Goal: Find specific page/section: Find specific page/section

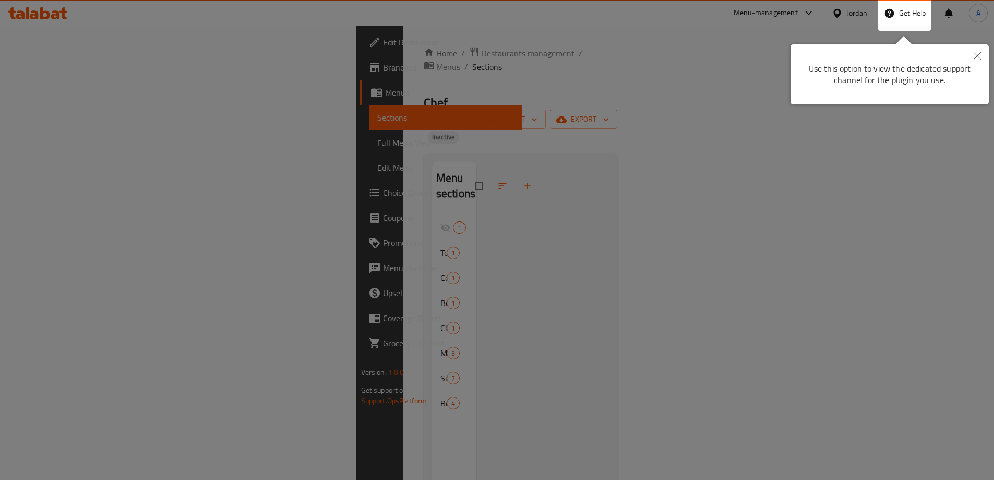
click at [858, 9] on div at bounding box center [497, 313] width 994 height 626
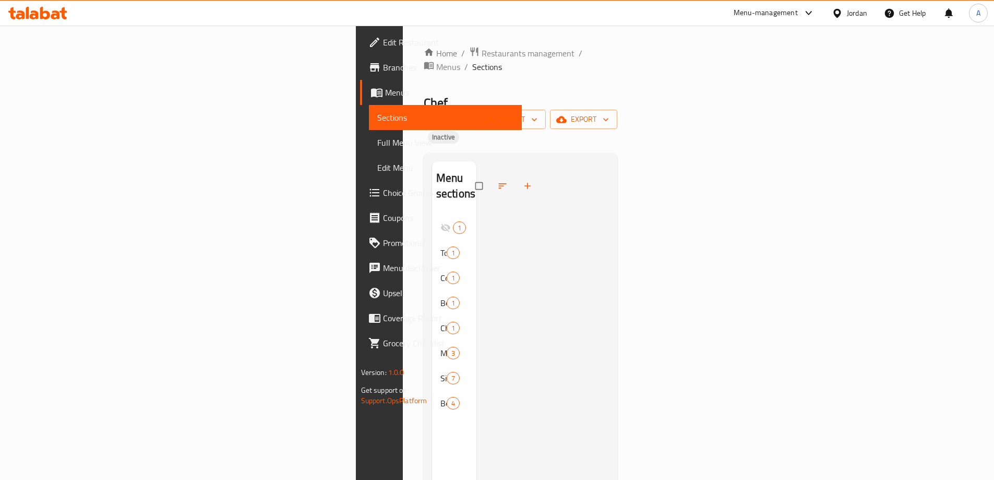
click at [859, 11] on div "Jordan" at bounding box center [857, 12] width 20 height 11
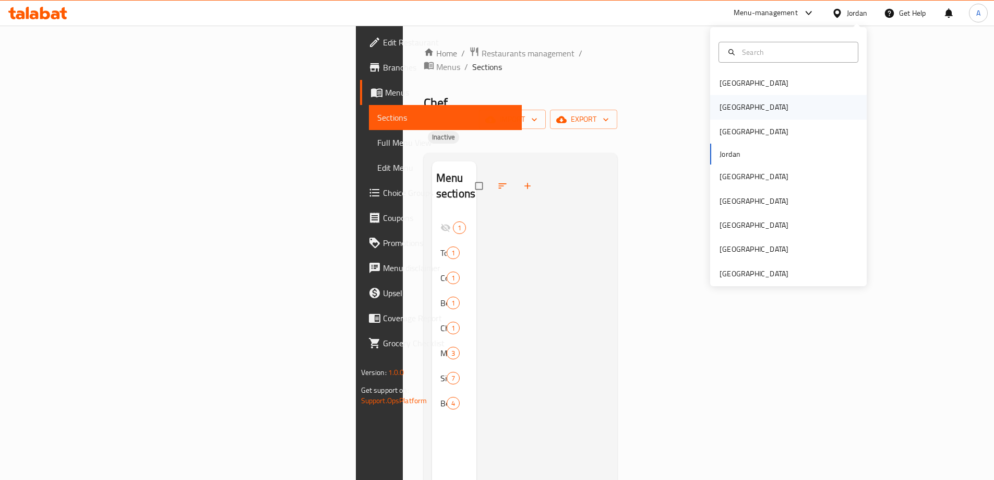
click at [735, 111] on div "[GEOGRAPHIC_DATA]" at bounding box center [754, 107] width 86 height 24
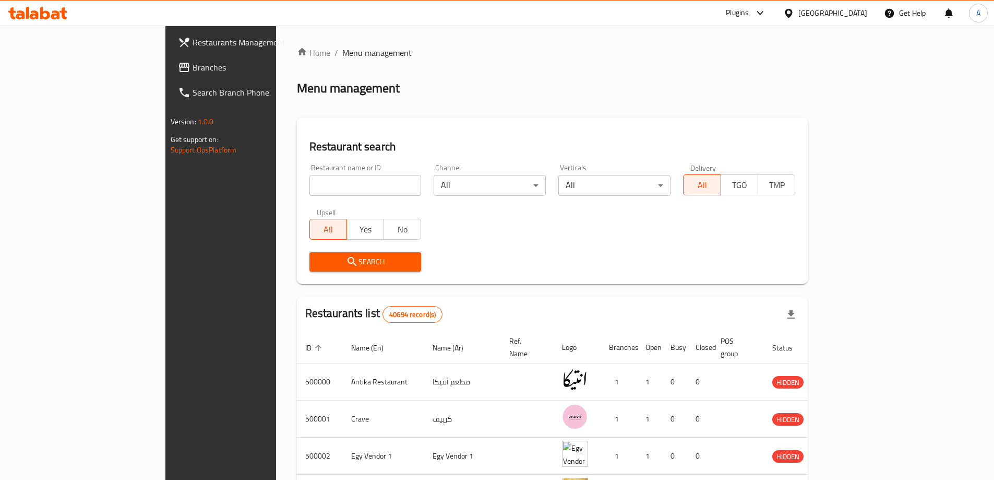
click at [170, 76] on link "Branches" at bounding box center [251, 67] width 162 height 25
